Goal: Information Seeking & Learning: Find specific fact

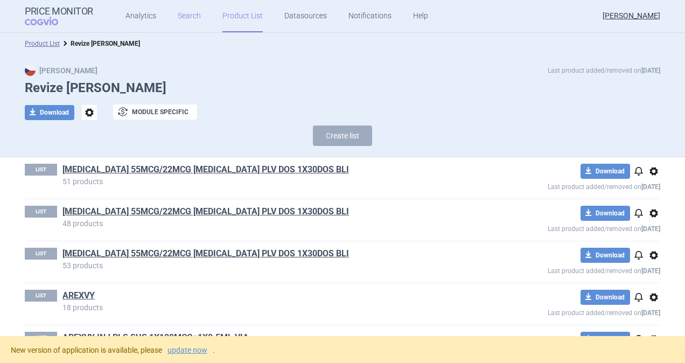
click at [182, 13] on link "Search" at bounding box center [189, 16] width 23 height 32
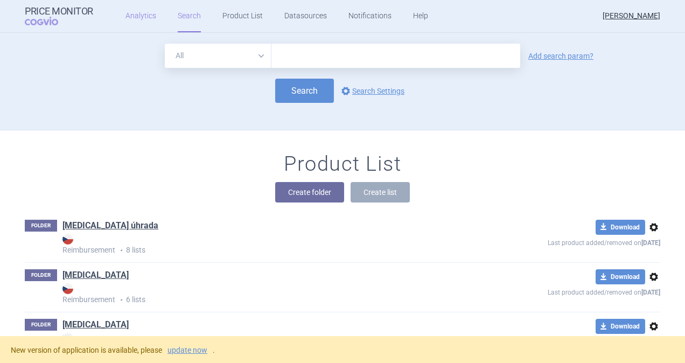
click at [137, 15] on link "Analytics" at bounding box center [141, 16] width 31 height 32
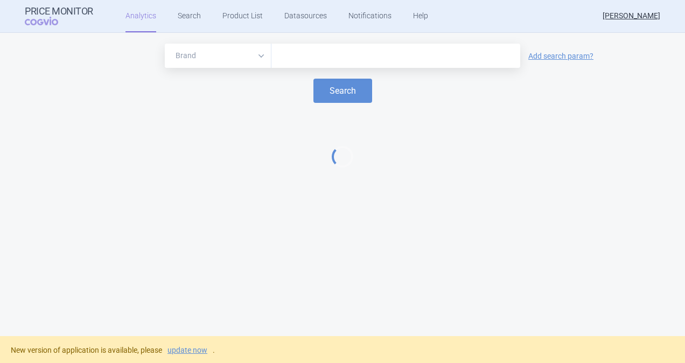
click at [301, 57] on input "text" at bounding box center [396, 56] width 238 height 14
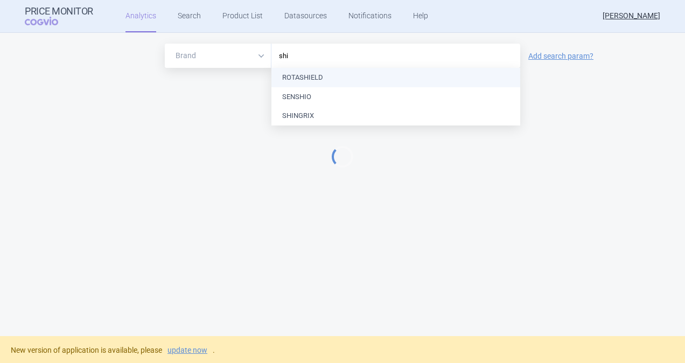
type input "shin"
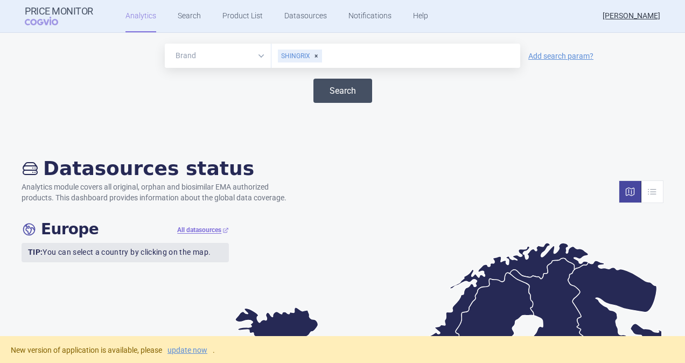
click at [337, 91] on button "Search" at bounding box center [343, 91] width 59 height 24
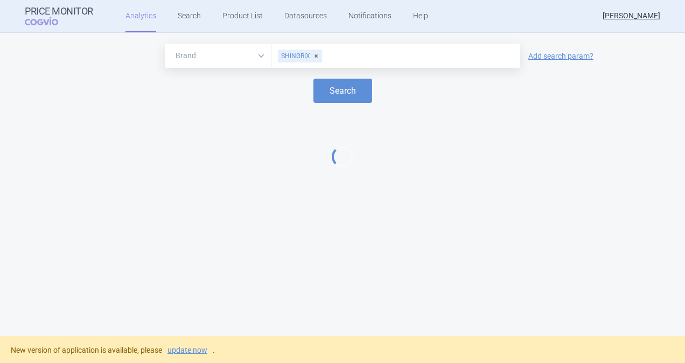
select select "EUR"
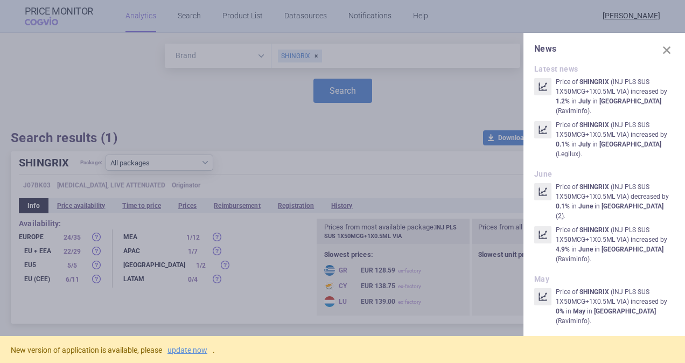
drag, startPoint x: 657, startPoint y: 48, endPoint x: 637, endPoint y: 55, distance: 21.0
click at [660, 48] on span at bounding box center [667, 50] width 15 height 15
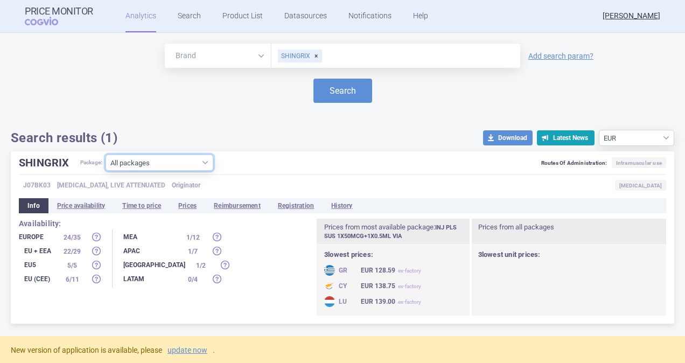
click at [208, 159] on select "All packages INJ PLS SUS 10X50MCG+10X0.5ML VIA ( 10 ) INJ PLS SUS 1X50MCG+1X0.5…" at bounding box center [160, 163] width 108 height 16
select select "955512ae-4a23-479a-843f-973701d0eb34"
click at [106, 171] on select "All packages INJ PLS SUS 10X50MCG+10X0.5ML VIA ( 10 ) INJ PLS SUS 1X50MCG+1X0.5…" at bounding box center [160, 163] width 108 height 16
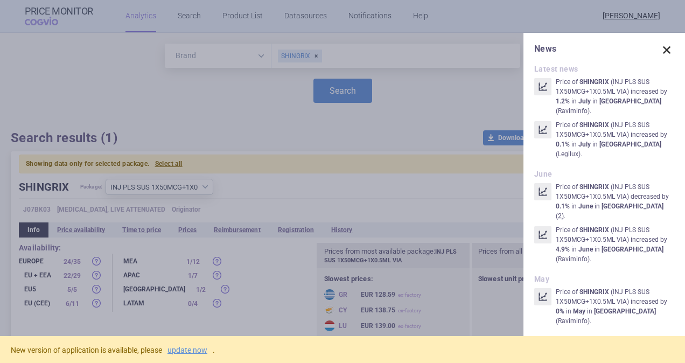
click at [660, 52] on span at bounding box center [667, 50] width 15 height 15
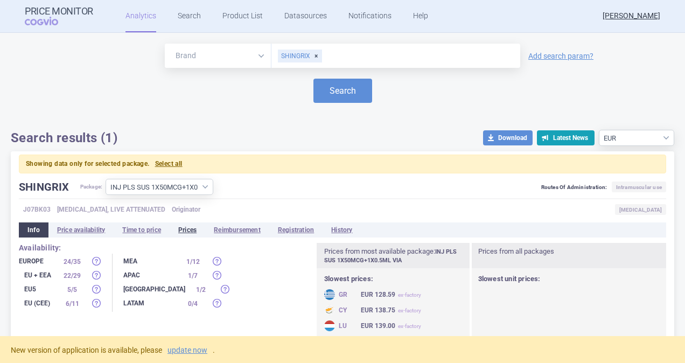
click at [185, 228] on li "Prices" at bounding box center [188, 230] width 36 height 15
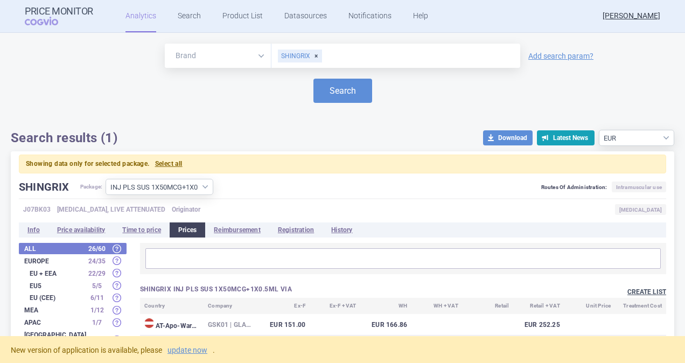
click at [641, 293] on button "Create list" at bounding box center [647, 292] width 39 height 9
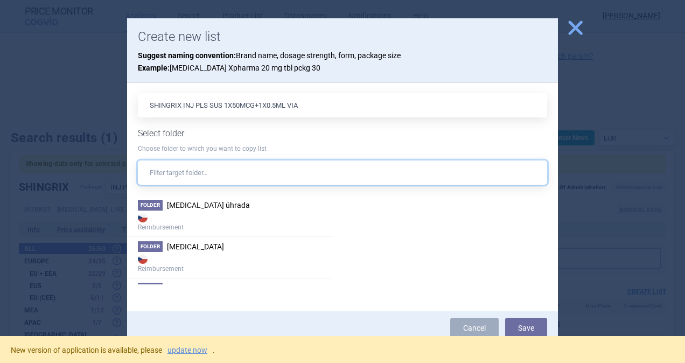
click at [170, 172] on input "text" at bounding box center [342, 173] width 409 height 24
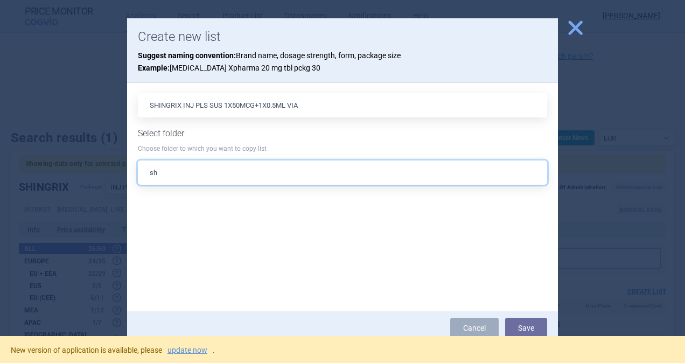
type input "s"
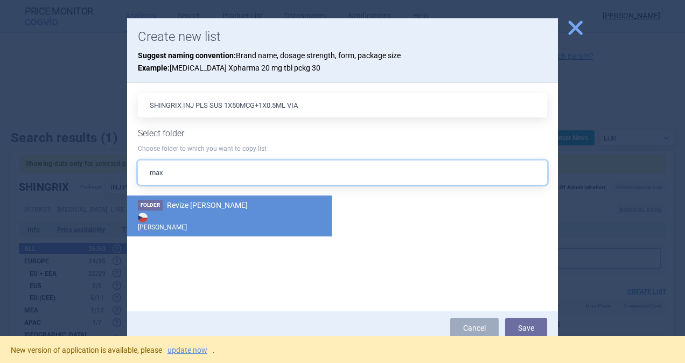
type input "max"
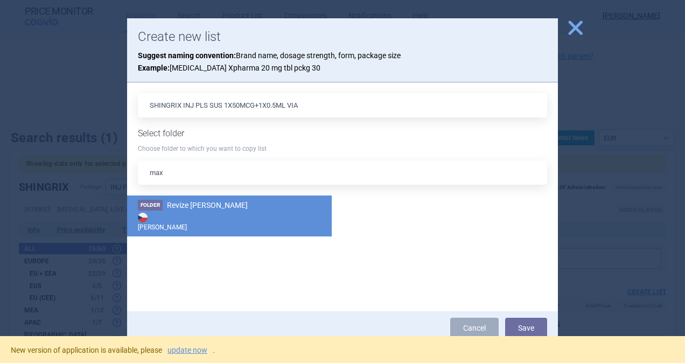
click at [204, 213] on strong "[PERSON_NAME]" at bounding box center [229, 222] width 183 height 22
click at [517, 327] on button "Save" at bounding box center [526, 328] width 42 height 20
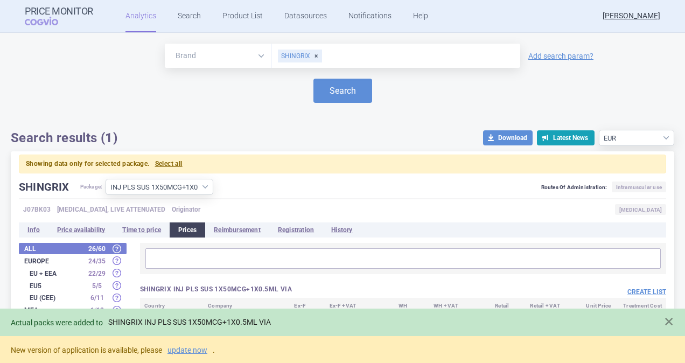
click at [159, 321] on link "SHINGRIX INJ PLS SUS 1X50MCG+1X0.5ML VIA" at bounding box center [189, 322] width 163 height 9
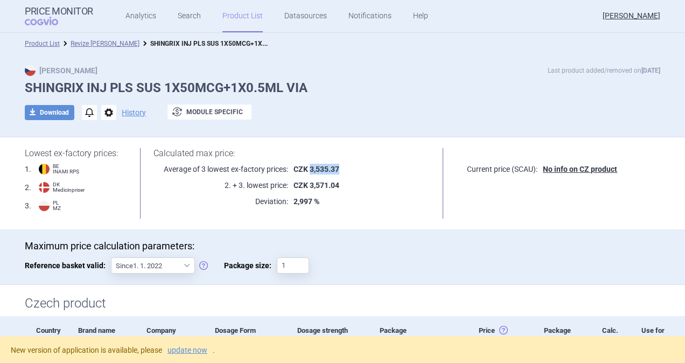
drag, startPoint x: 307, startPoint y: 168, endPoint x: 334, endPoint y: 168, distance: 26.9
click at [334, 168] on strong "CZK 3,535.37" at bounding box center [317, 169] width 46 height 9
drag, startPoint x: 334, startPoint y: 168, endPoint x: 328, endPoint y: 170, distance: 6.3
copy strong "3,535.37"
click at [425, 113] on div "download Download notifications options History exchange Module specific" at bounding box center [343, 113] width 636 height 16
